Goal: Find specific page/section

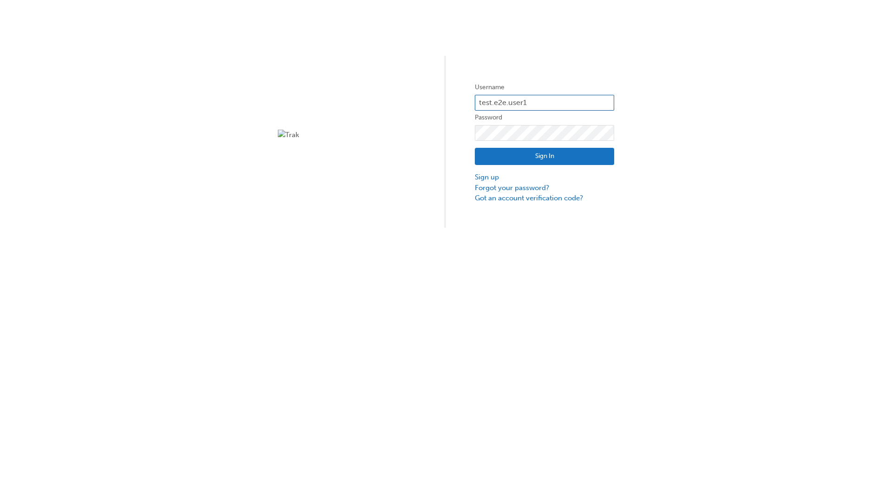
type input "test.e2e.user1"
